Goal: Navigation & Orientation: Find specific page/section

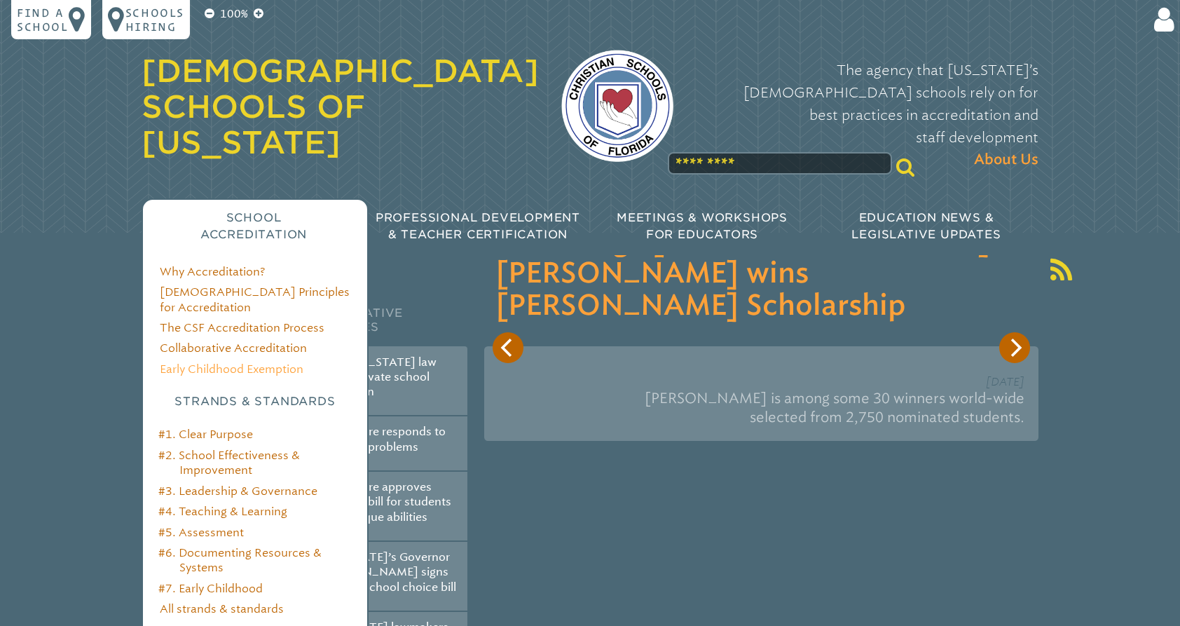
click at [246, 362] on link "Early Childhood Exemption" at bounding box center [232, 368] width 144 height 13
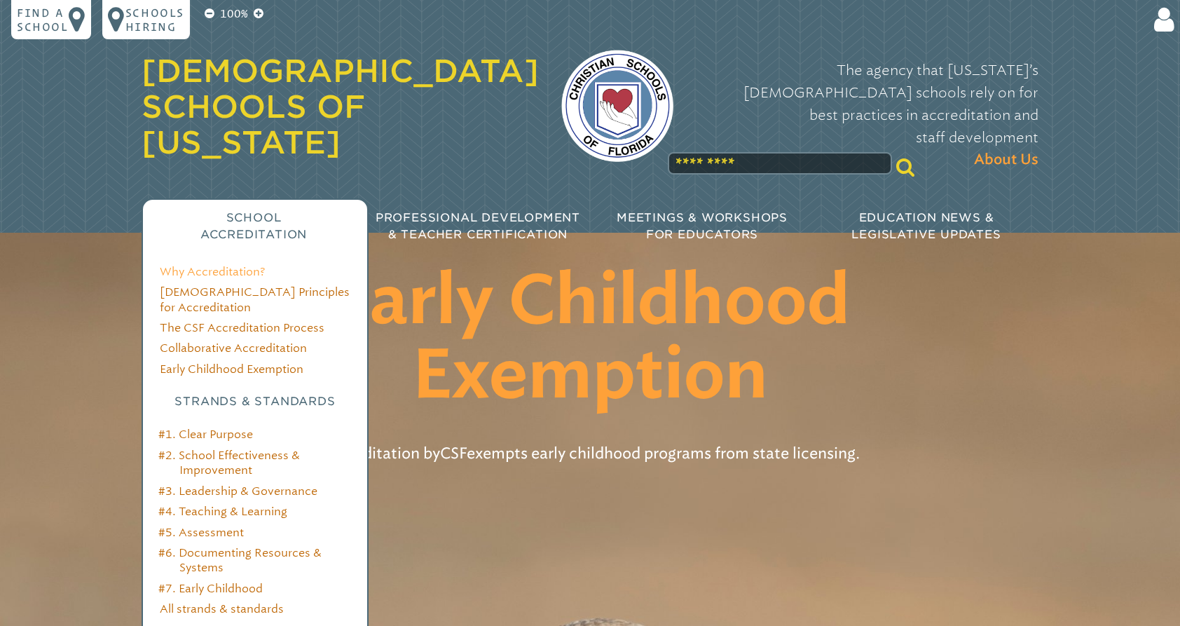
click at [227, 265] on link "Why Accreditation?" at bounding box center [212, 271] width 105 height 13
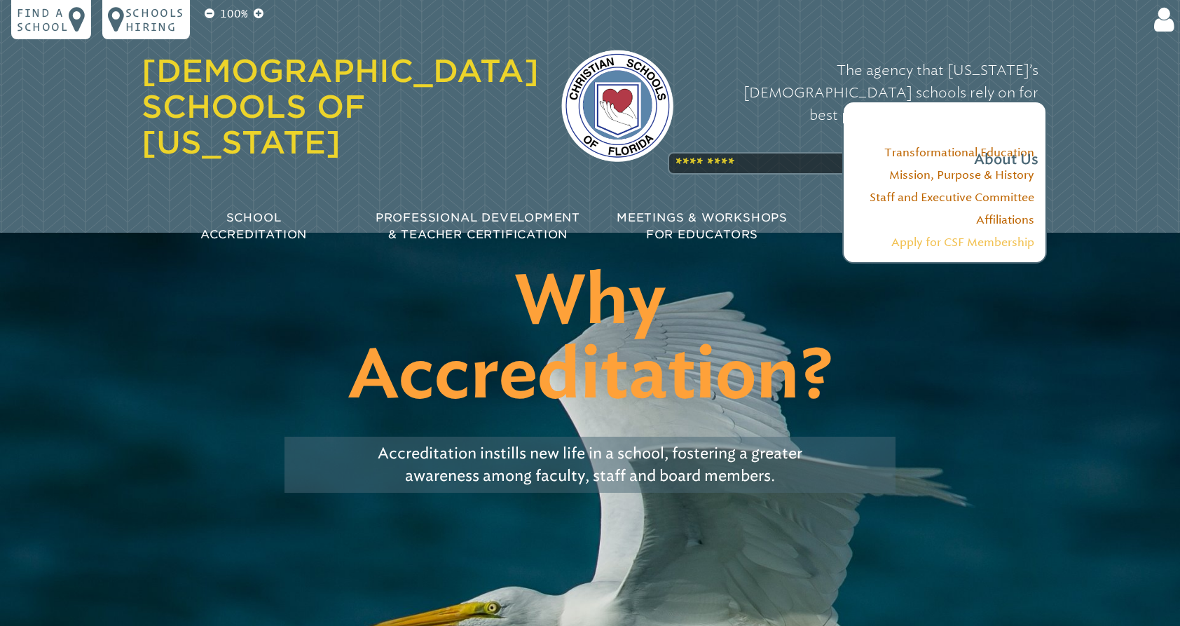
click at [946, 243] on link "Apply for CSF Membership" at bounding box center [962, 241] width 143 height 13
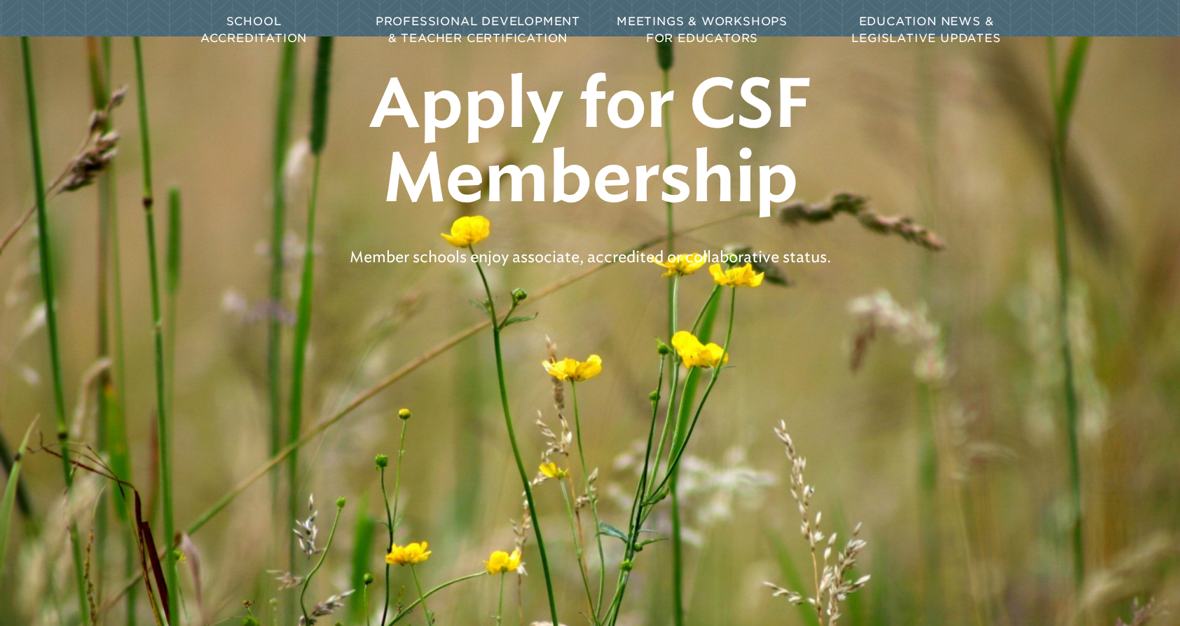
scroll to position [149, 0]
